Goal: Contribute content

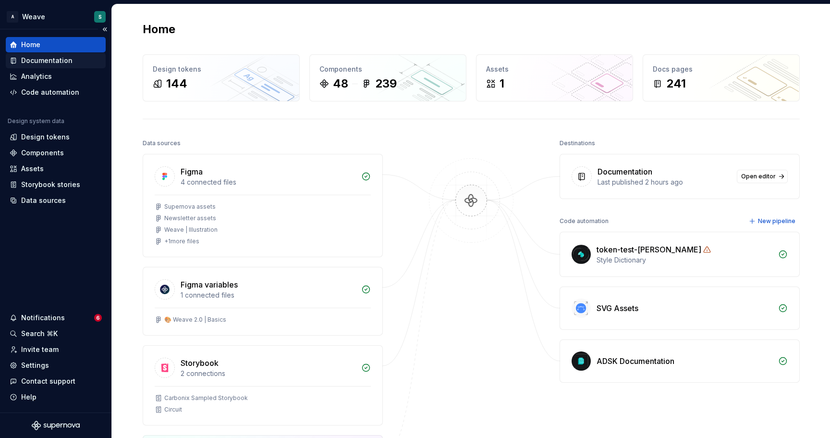
click at [60, 62] on div "Documentation" at bounding box center [46, 61] width 51 height 10
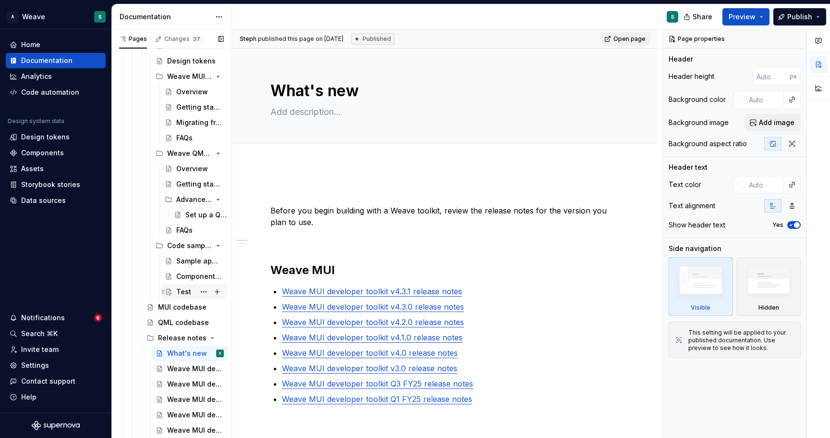
scroll to position [364, 0]
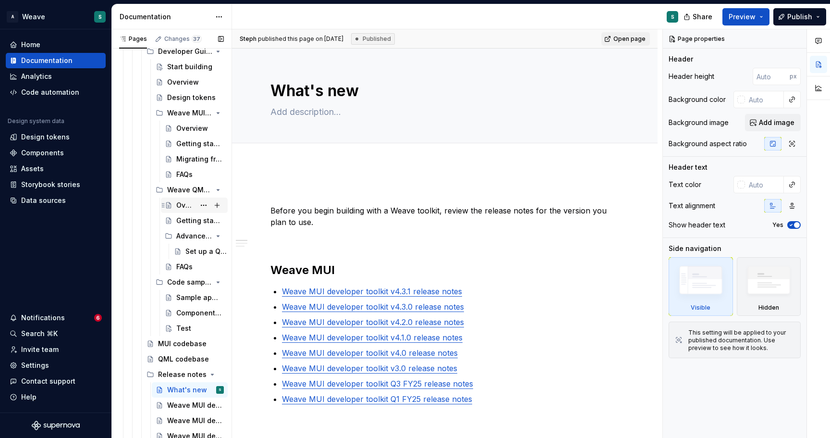
click at [190, 204] on div "Overview" at bounding box center [185, 205] width 19 height 10
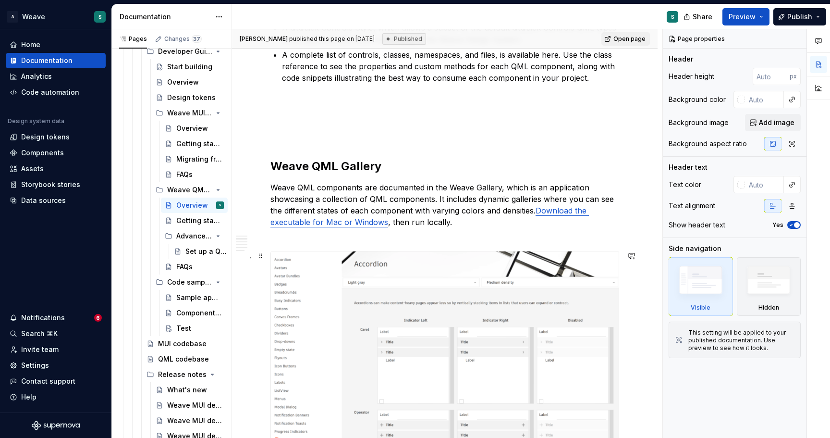
scroll to position [328, 0]
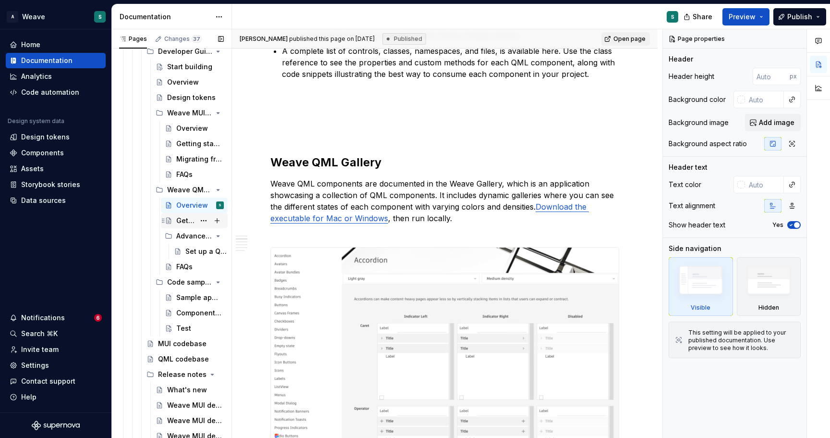
click at [182, 223] on div "Getting started" at bounding box center [185, 221] width 19 height 10
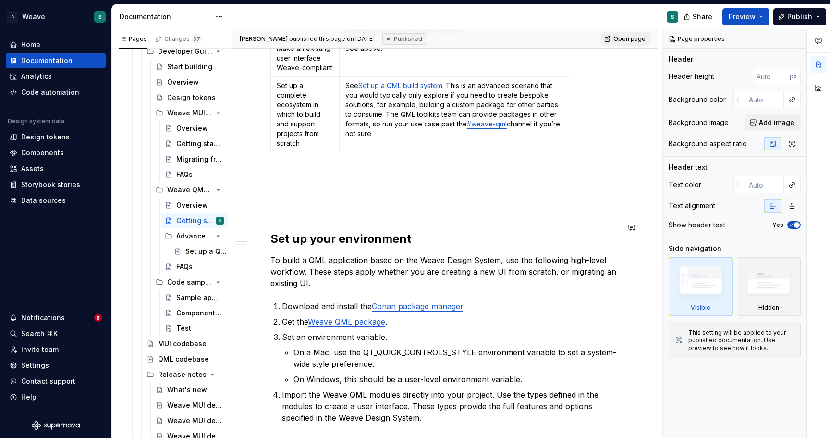
scroll to position [337, 0]
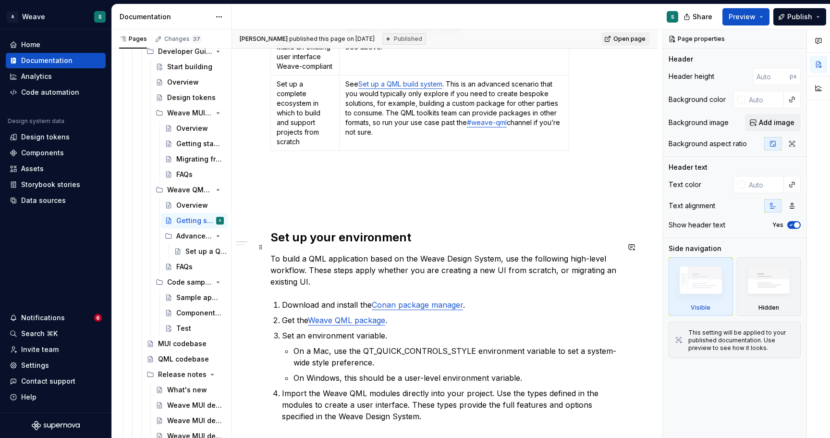
type textarea "*"
click at [345, 264] on p "To build a QML application based on the Weave Design System, use the following …" at bounding box center [444, 270] width 349 height 35
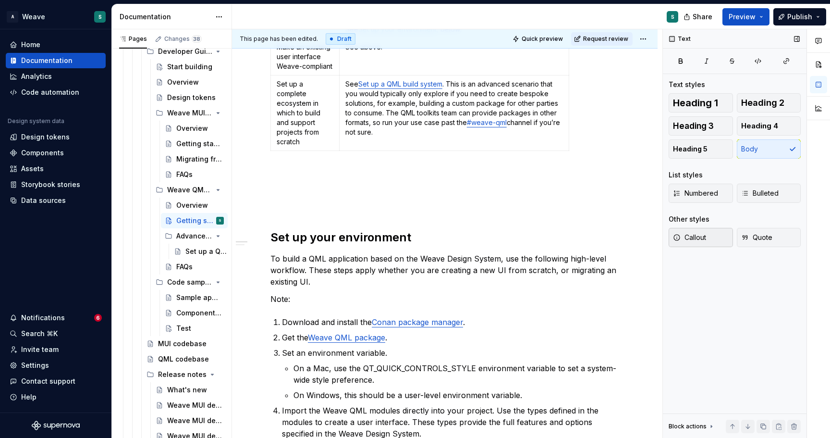
click at [702, 241] on span "Callout" at bounding box center [689, 237] width 33 height 10
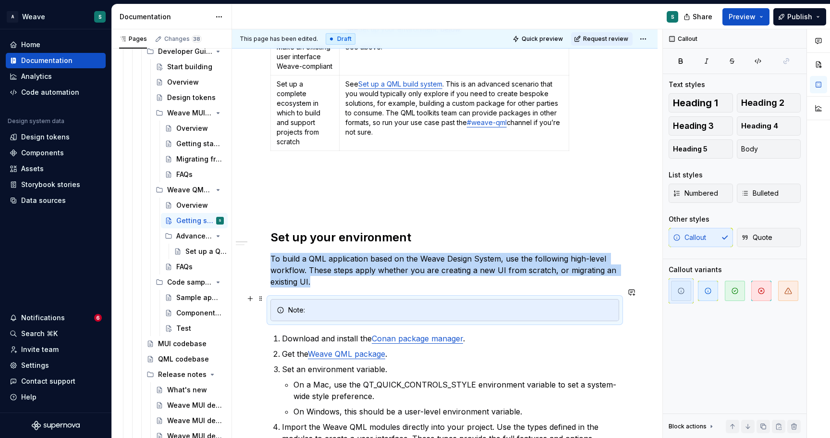
click at [327, 305] on div "Note:" at bounding box center [450, 310] width 325 height 10
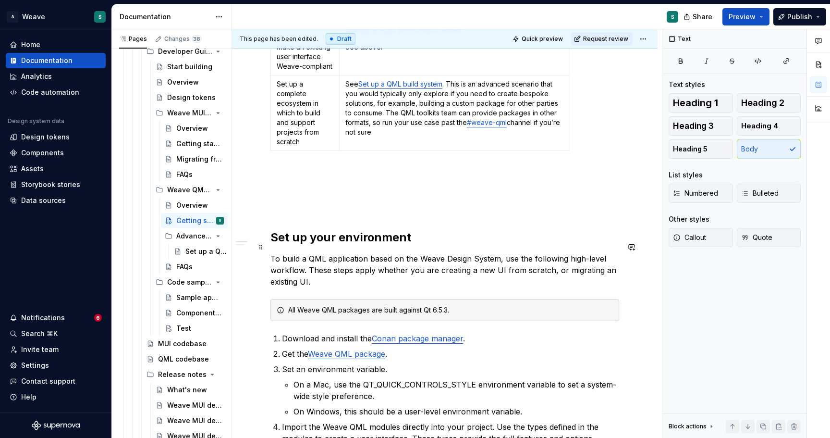
click at [644, 274] on div "The Weave QML toolkit includes all supported QML components, binaries, and QML …" at bounding box center [445, 327] width 426 height 1001
click at [762, 15] on button "Preview" at bounding box center [745, 16] width 47 height 17
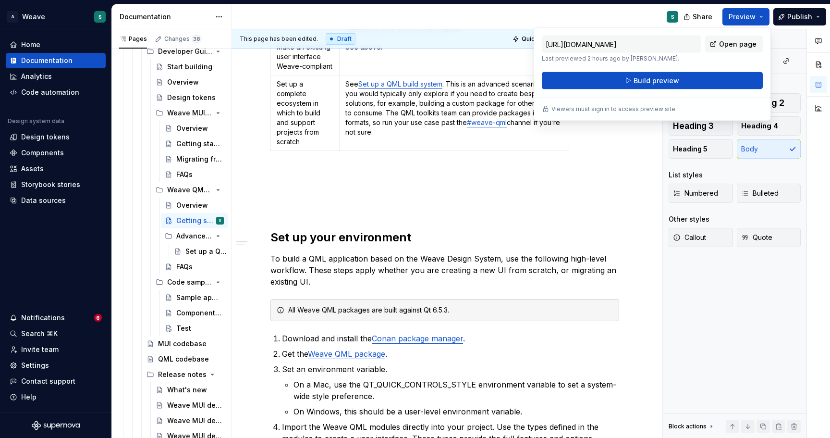
drag, startPoint x: 638, startPoint y: 78, endPoint x: 707, endPoint y: 61, distance: 70.7
click at [707, 61] on div "[URL][DOMAIN_NAME] Last previewed 2 hours ago by [PERSON_NAME]. Open page Build…" at bounding box center [652, 63] width 221 height 54
click at [631, 9] on div "S" at bounding box center [459, 16] width 454 height 25
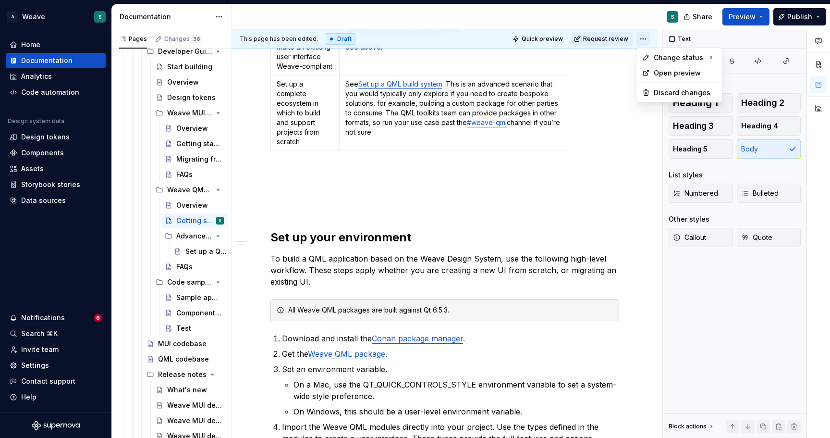
click at [646, 39] on html "A Weave S Home Documentation Analytics Code automation Design system data Desig…" at bounding box center [415, 219] width 830 height 438
click at [771, 107] on div "Ready for publish" at bounding box center [782, 106] width 67 height 10
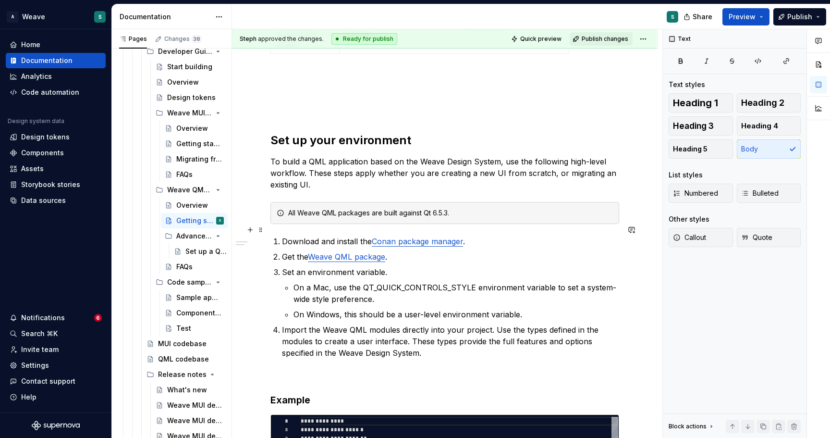
scroll to position [435, 0]
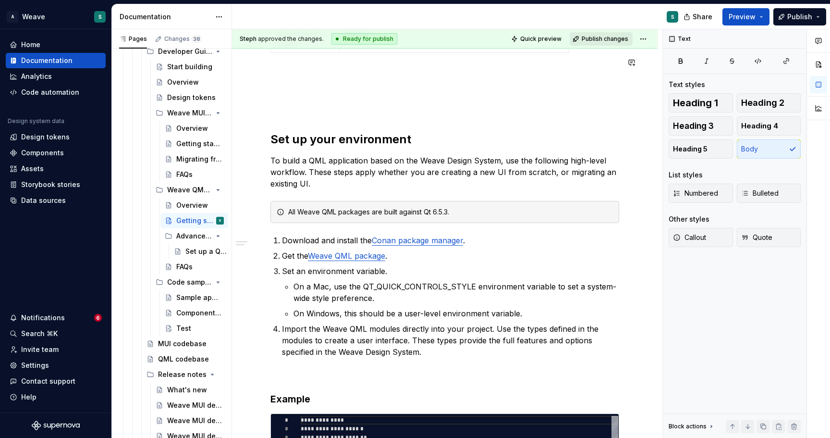
click at [613, 37] on span "Publish changes" at bounding box center [605, 39] width 47 height 8
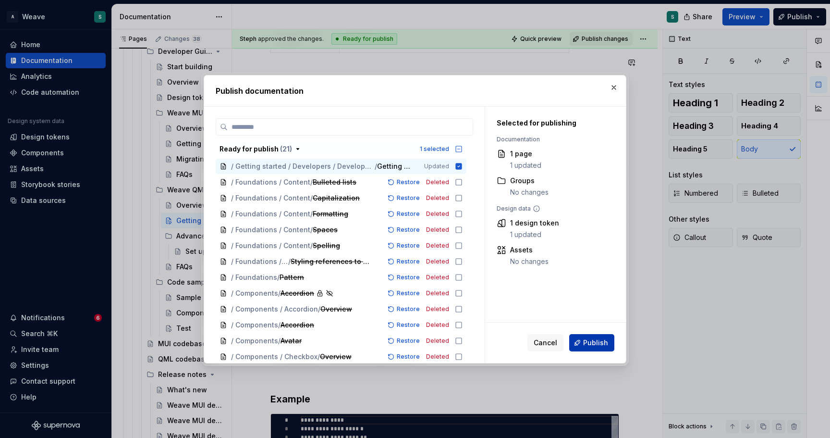
click at [588, 338] on span "Publish" at bounding box center [595, 343] width 25 height 10
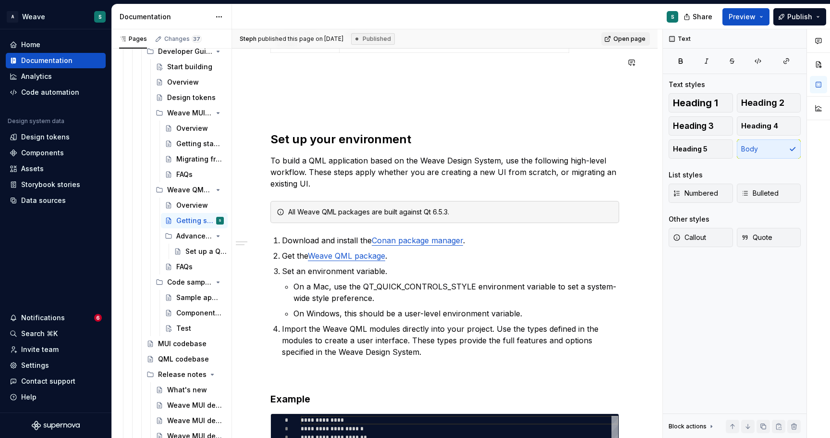
type textarea "*"
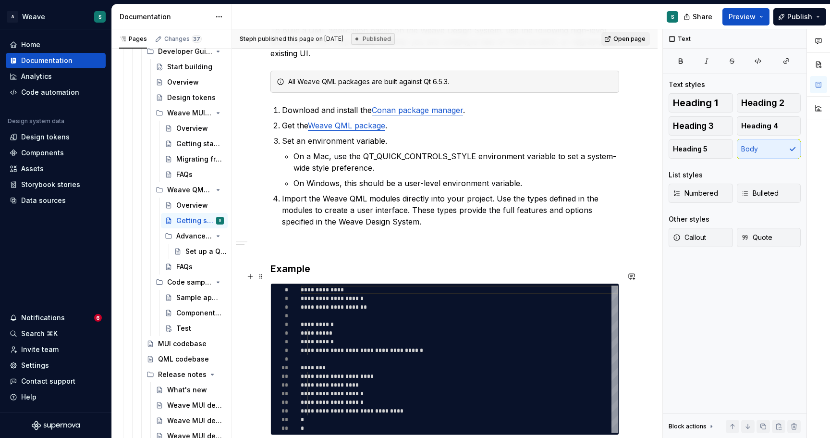
scroll to position [572, 0]
